Goal: Find specific page/section: Find specific page/section

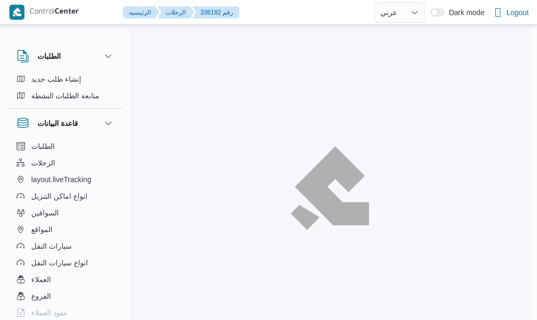
select select "ar"
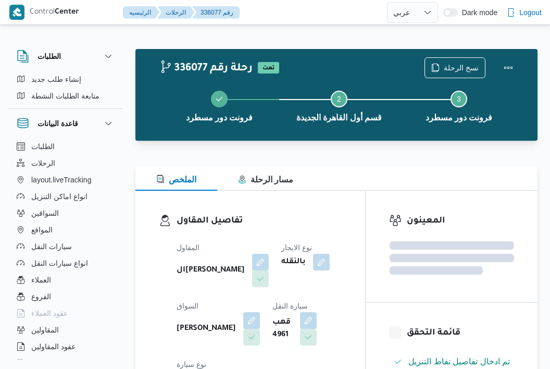
select select "ar"
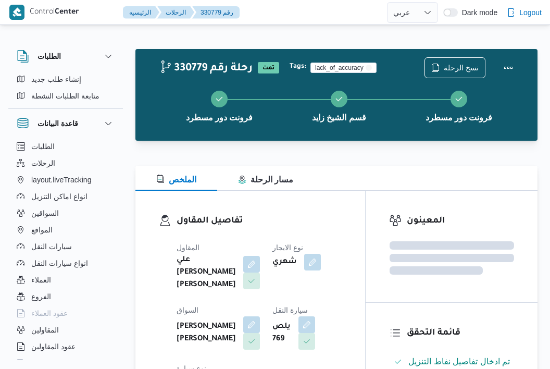
select select "ar"
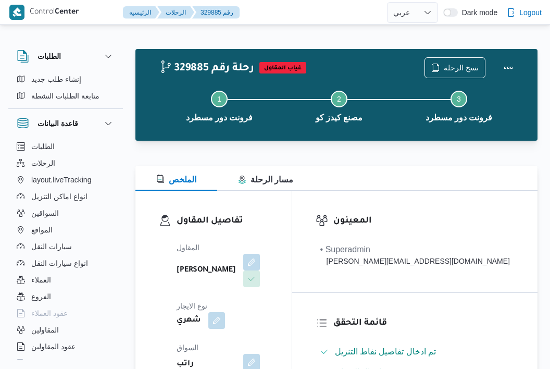
select select "ar"
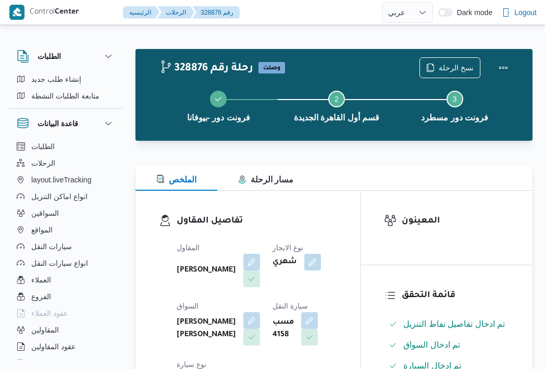
select select "ar"
